Goal: Task Accomplishment & Management: Complete application form

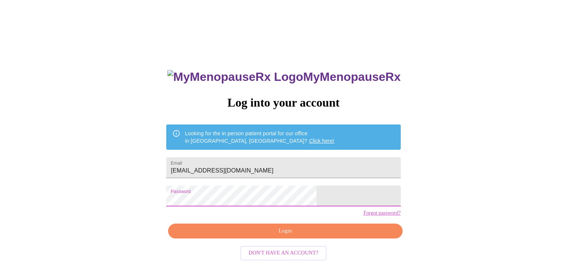
scroll to position [7, 0]
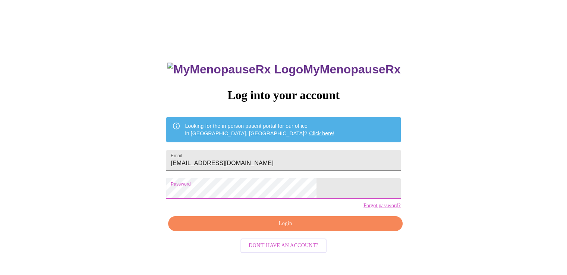
click at [283, 229] on span "Login" at bounding box center [285, 223] width 217 height 9
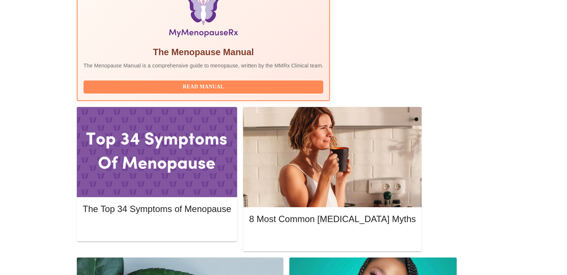
scroll to position [256, 0]
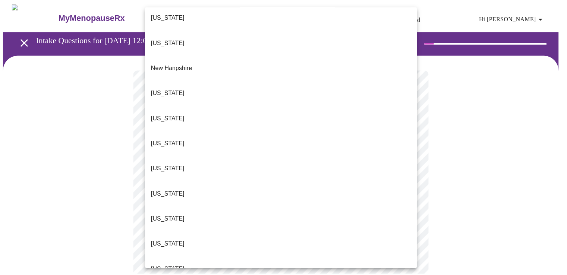
scroll to position [666, 0]
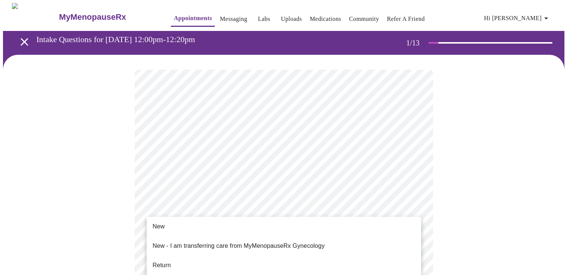
click at [170, 261] on span "Return" at bounding box center [162, 265] width 18 height 9
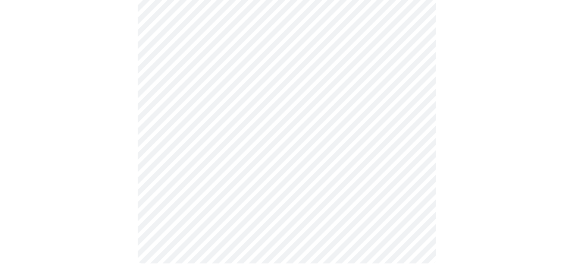
scroll to position [0, 0]
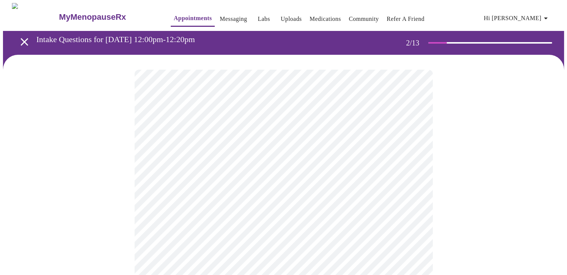
click at [260, 155] on body "MyMenopauseRx Appointments Messaging Labs Uploads Medications Community Refer a…" at bounding box center [283, 261] width 561 height 517
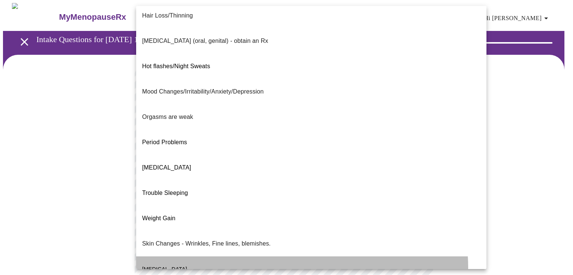
scroll to position [111, 0]
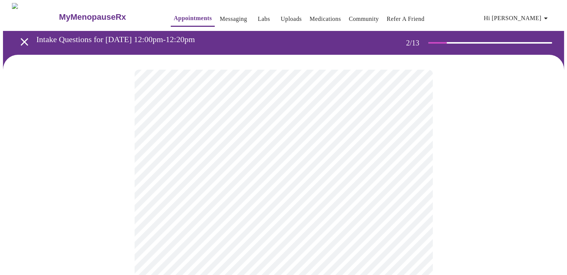
click at [251, 219] on body "MyMenopauseRx Appointments Messaging Labs Uploads Medications Community Refer a…" at bounding box center [283, 259] width 561 height 513
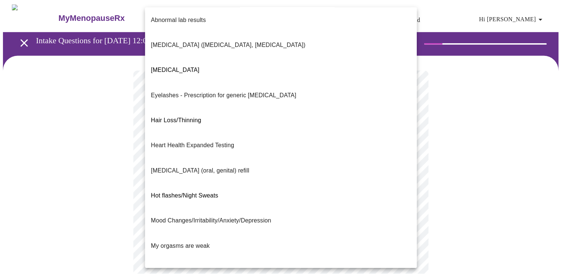
scroll to position [0, 0]
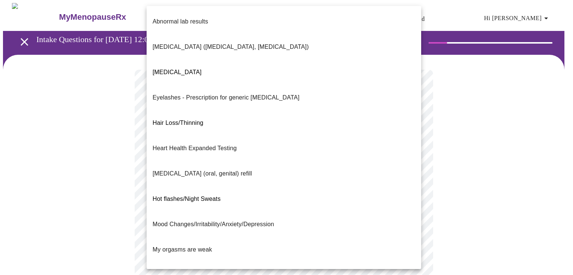
click at [472, 153] on div at bounding box center [286, 137] width 573 height 275
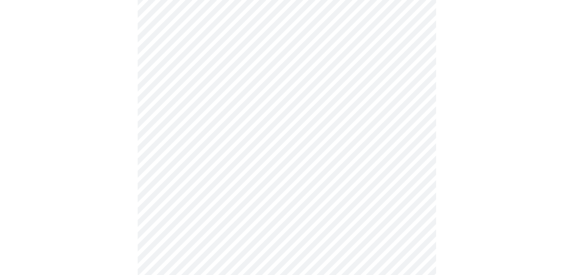
scroll to position [96, 0]
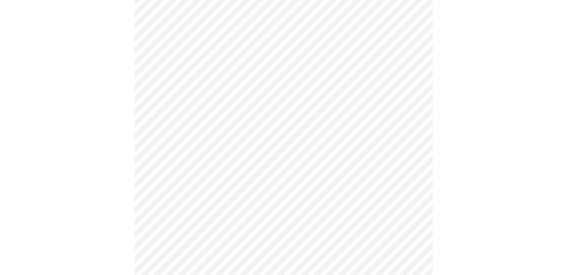
click at [317, 125] on body "MyMenopauseRx Appointments Messaging Labs Uploads Medications Community Refer a…" at bounding box center [283, 163] width 561 height 513
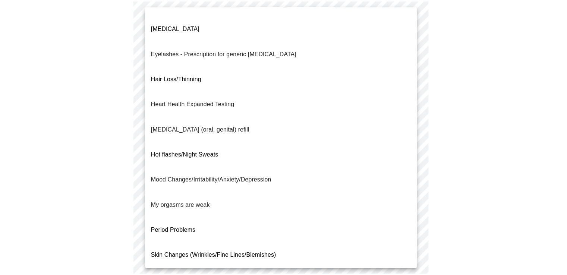
scroll to position [72, 0]
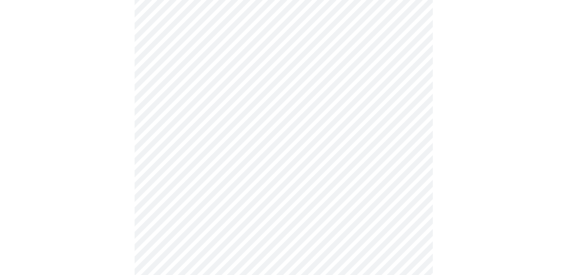
click at [295, 202] on body "MyMenopauseRx Appointments Messaging Labs Uploads Medications Community Refer a…" at bounding box center [283, 161] width 561 height 508
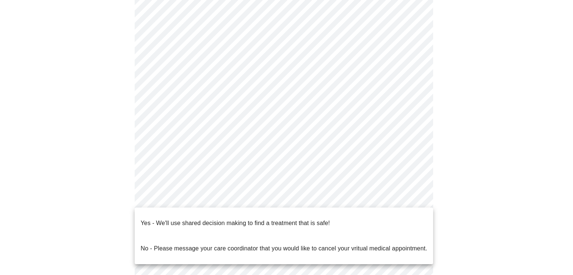
click at [481, 195] on div at bounding box center [286, 137] width 573 height 275
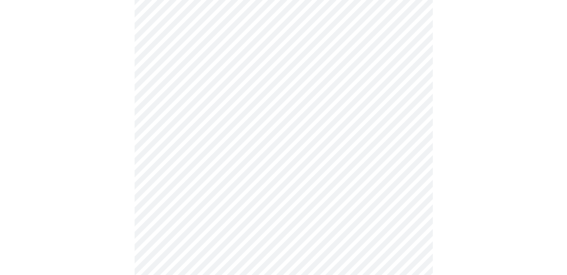
click at [282, 198] on body "MyMenopauseRx Appointments Messaging Labs Uploads Medications Community Refer a…" at bounding box center [283, 161] width 561 height 508
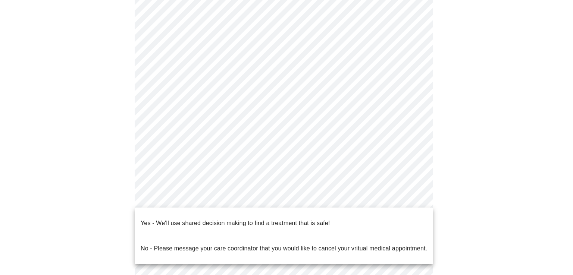
click at [244, 219] on p "Yes - We'll use shared decision making to find a treatment that is safe!" at bounding box center [235, 223] width 189 height 9
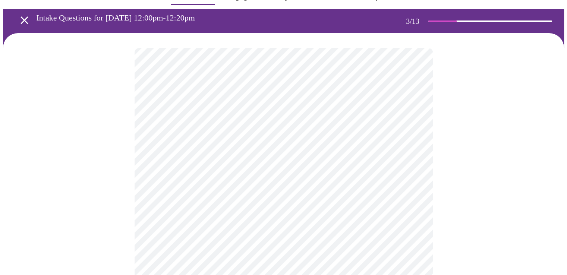
scroll to position [25, 0]
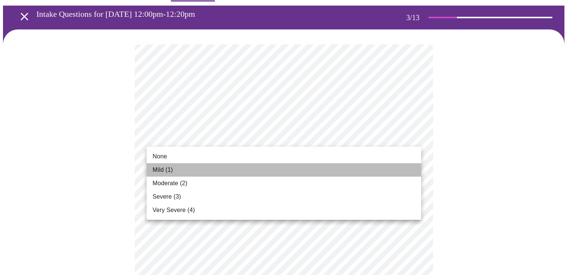
click at [164, 175] on li "Mild (1)" at bounding box center [284, 169] width 275 height 13
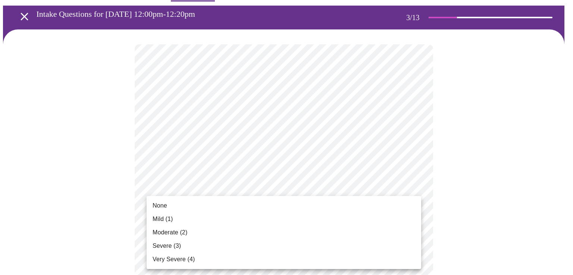
click at [180, 207] on li "None" at bounding box center [284, 205] width 275 height 13
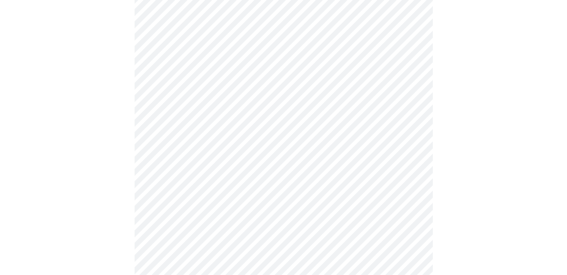
scroll to position [124, 0]
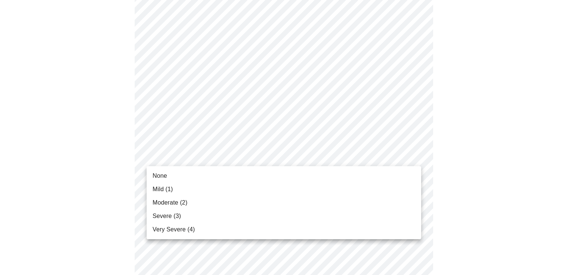
click at [173, 191] on span "Mild (1)" at bounding box center [163, 189] width 21 height 9
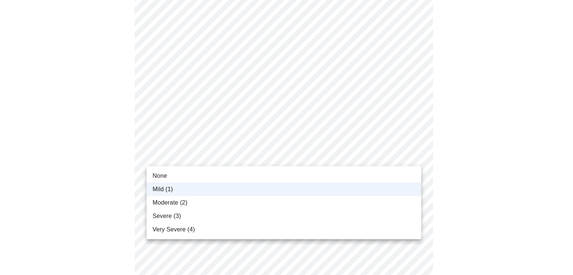
click at [188, 204] on li "Moderate (2)" at bounding box center [284, 202] width 275 height 13
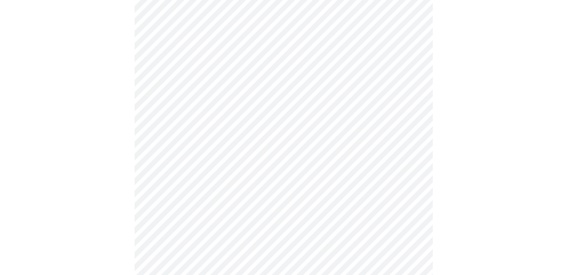
scroll to position [200, 0]
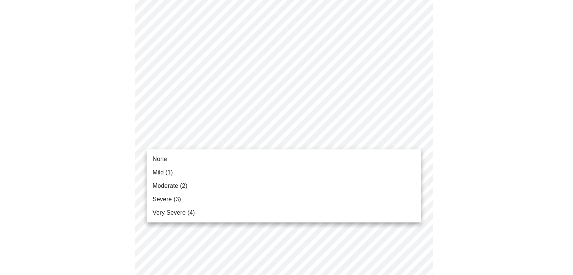
click at [175, 193] on li "Severe (3)" at bounding box center [284, 199] width 275 height 13
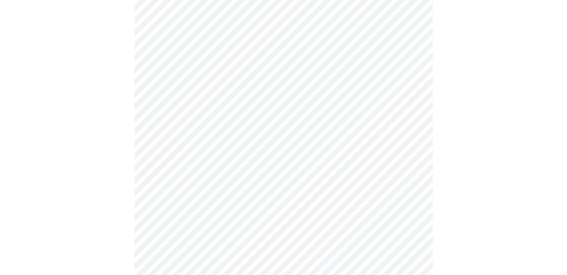
click at [206, 145] on body "MyMenopauseRx Appointments Messaging Labs Uploads Medications Community Refer a…" at bounding box center [283, 278] width 561 height 950
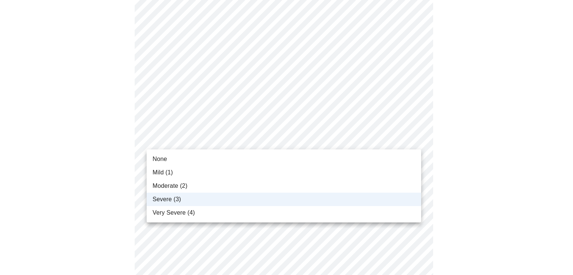
click at [178, 179] on li "Mild (1)" at bounding box center [284, 172] width 275 height 13
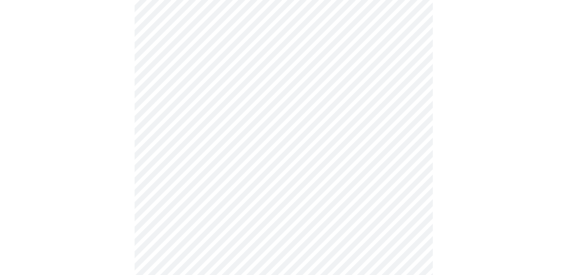
click at [224, 179] on body "MyMenopauseRx Appointments Messaging Labs Uploads Medications Community Refer a…" at bounding box center [283, 278] width 561 height 950
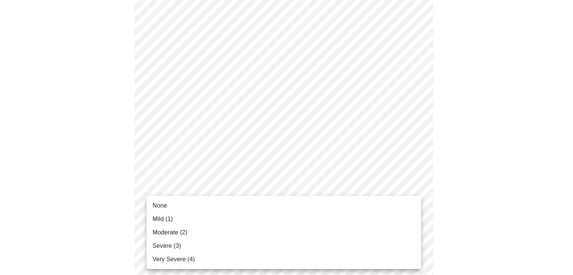
click at [181, 235] on span "Moderate (2)" at bounding box center [170, 232] width 35 height 9
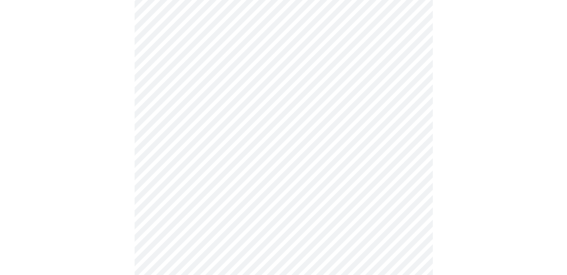
scroll to position [303, 0]
click at [262, 128] on body "MyMenopauseRx Appointments Messaging Labs Uploads Medications Community Refer a…" at bounding box center [283, 170] width 561 height 940
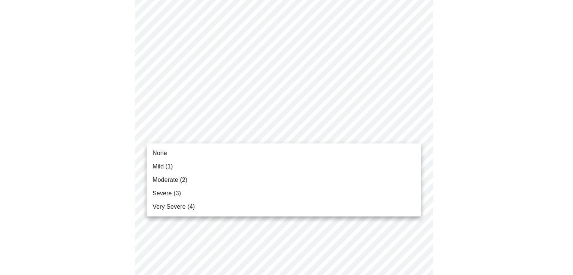
click at [178, 181] on span "Moderate (2)" at bounding box center [170, 180] width 35 height 9
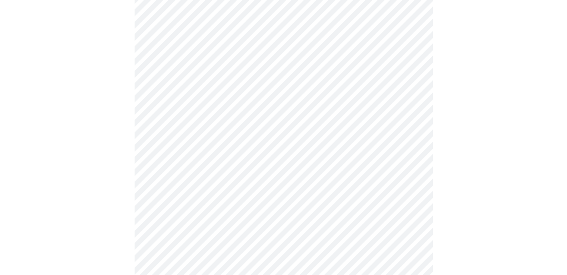
scroll to position [381, 0]
click at [261, 117] on body "MyMenopauseRx Appointments Messaging Labs Uploads Medications Community Refer a…" at bounding box center [283, 86] width 561 height 929
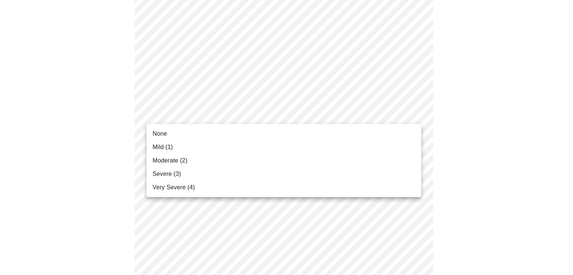
click at [181, 167] on li "Moderate (2)" at bounding box center [284, 160] width 275 height 13
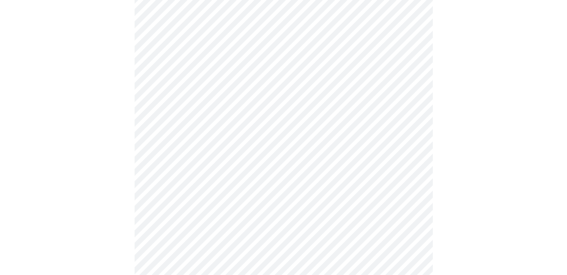
click at [210, 172] on body "MyMenopauseRx Appointments Messaging Labs Uploads Medications Community Refer a…" at bounding box center [283, 81] width 561 height 919
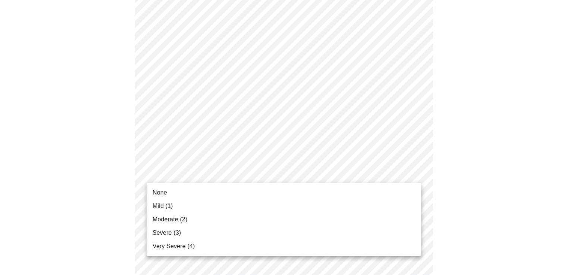
click at [170, 195] on li "None" at bounding box center [284, 192] width 275 height 13
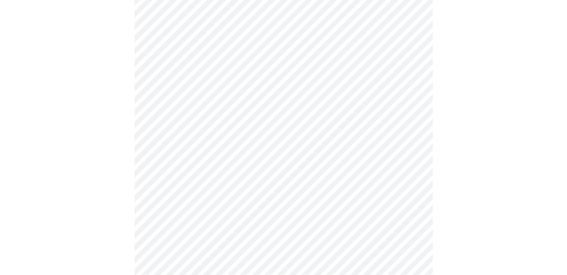
scroll to position [463, 0]
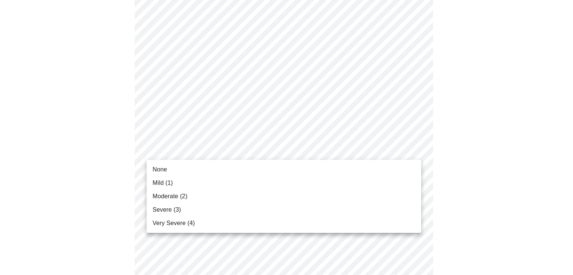
click at [169, 172] on li "None" at bounding box center [284, 169] width 275 height 13
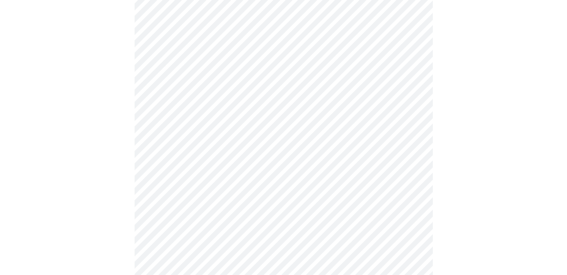
scroll to position [537, 0]
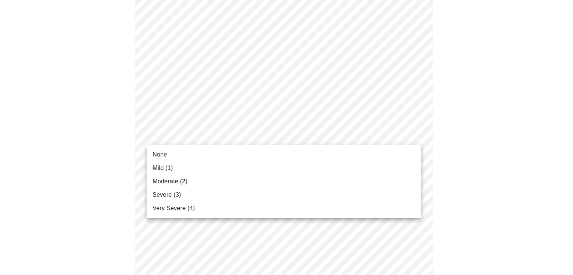
click at [178, 155] on li "None" at bounding box center [284, 154] width 275 height 13
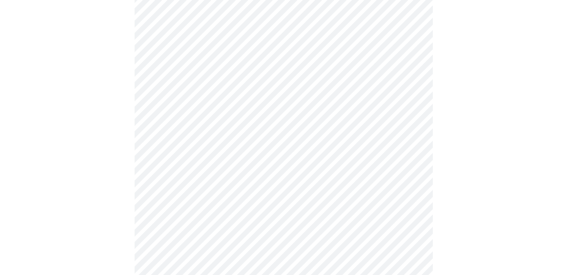
scroll to position [595, 0]
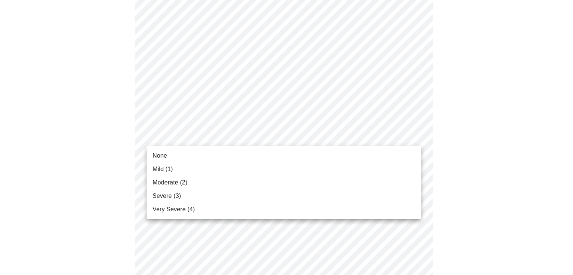
click at [177, 181] on span "Moderate (2)" at bounding box center [170, 182] width 35 height 9
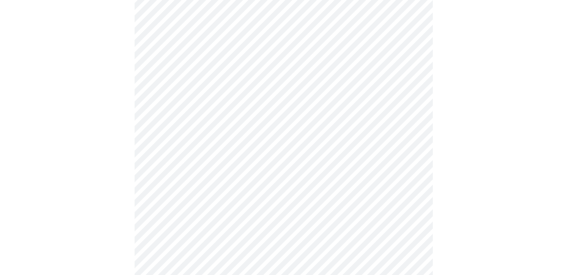
scroll to position [303, 0]
click at [213, 154] on body "MyMenopauseRx Appointments Messaging Labs Uploads Medications Community Refer a…" at bounding box center [283, 68] width 561 height 736
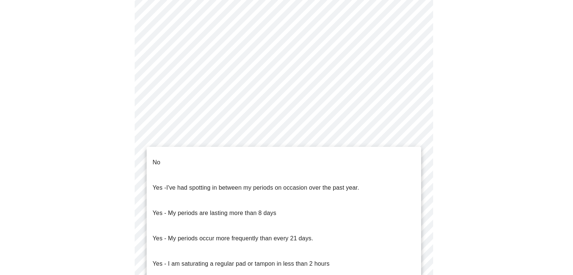
click at [176, 159] on li "No" at bounding box center [284, 162] width 275 height 25
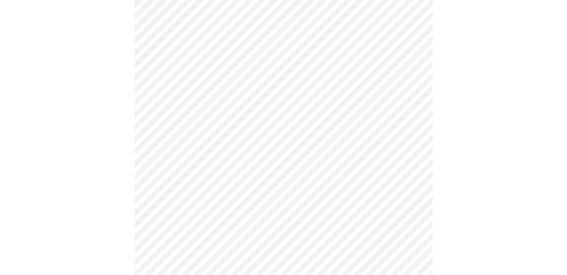
click at [229, 208] on body "MyMenopauseRx Appointments Messaging Labs Uploads Medications Community Refer a…" at bounding box center [283, 65] width 561 height 731
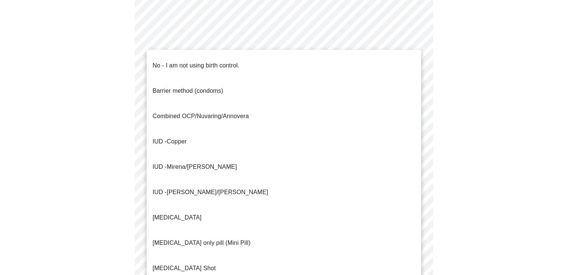
click at [176, 164] on span "Mirena/[PERSON_NAME]" at bounding box center [202, 167] width 70 height 6
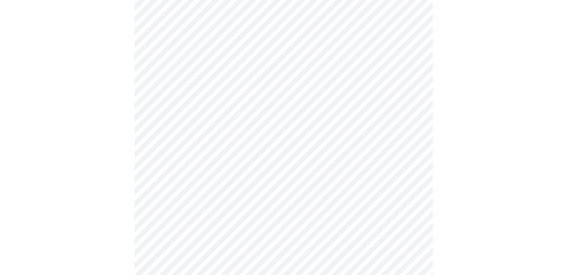
scroll to position [401, 0]
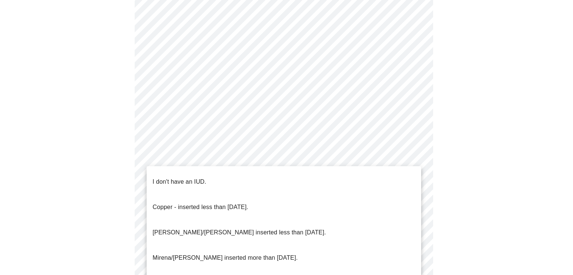
click at [192, 254] on p "Mirena/[PERSON_NAME] inserted more than [DATE]." at bounding box center [225, 258] width 145 height 9
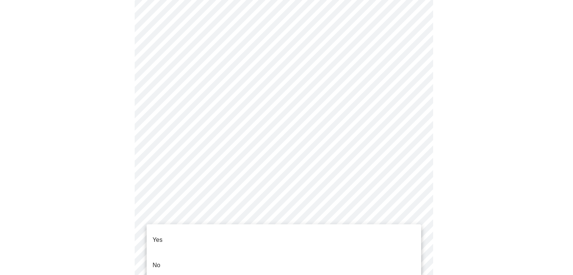
click at [164, 256] on li "No" at bounding box center [284, 265] width 275 height 25
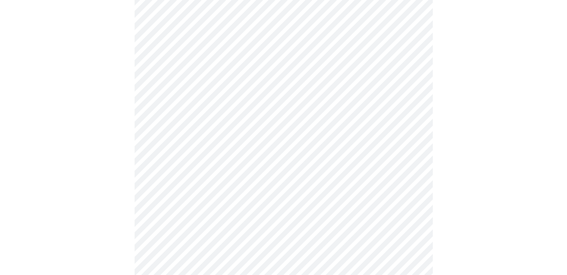
scroll to position [101, 0]
click at [238, 161] on body "MyMenopauseRx Appointments Messaging Labs Uploads Medications Community Refer a…" at bounding box center [283, 177] width 561 height 551
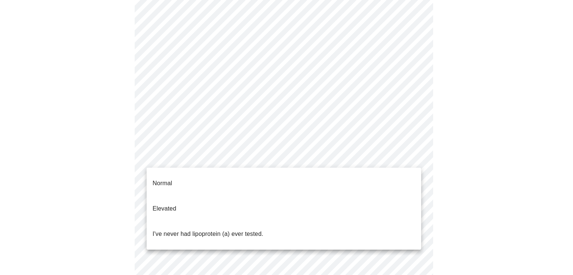
click at [237, 224] on span "I've never had lipoprotein (a) ever tested." at bounding box center [208, 234] width 111 height 21
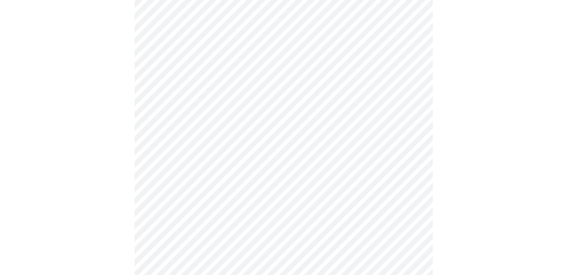
scroll to position [2003, 0]
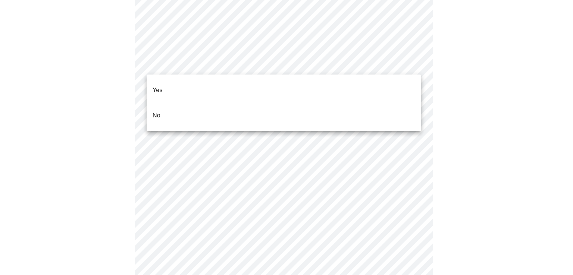
click at [169, 112] on li "No" at bounding box center [284, 115] width 275 height 25
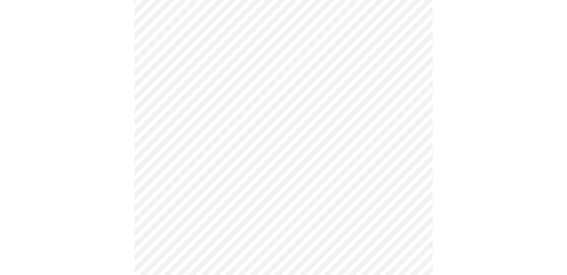
scroll to position [381, 0]
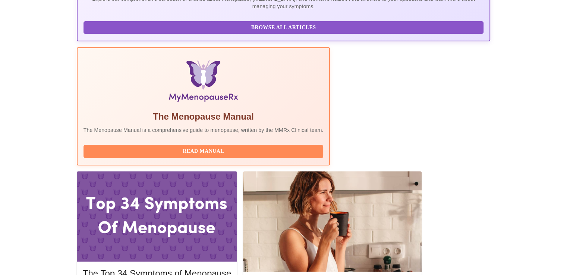
scroll to position [192, 0]
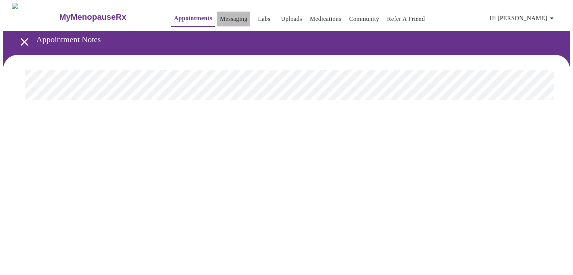
click at [221, 15] on link "Messaging" at bounding box center [233, 19] width 27 height 10
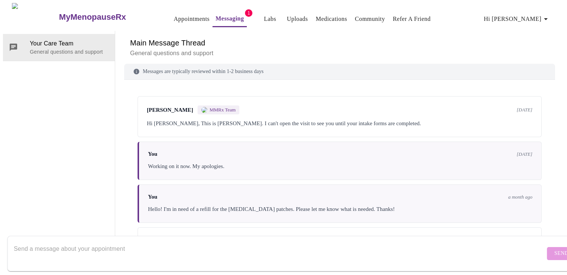
scroll to position [148, 0]
